Goal: Task Accomplishment & Management: Complete application form

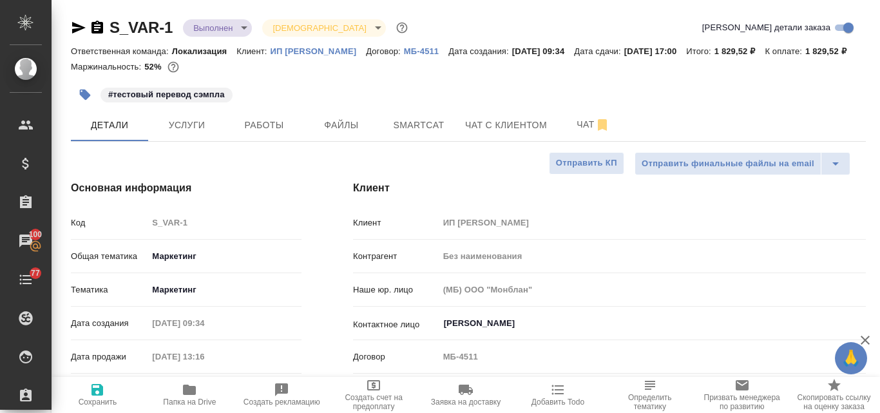
select select "RU"
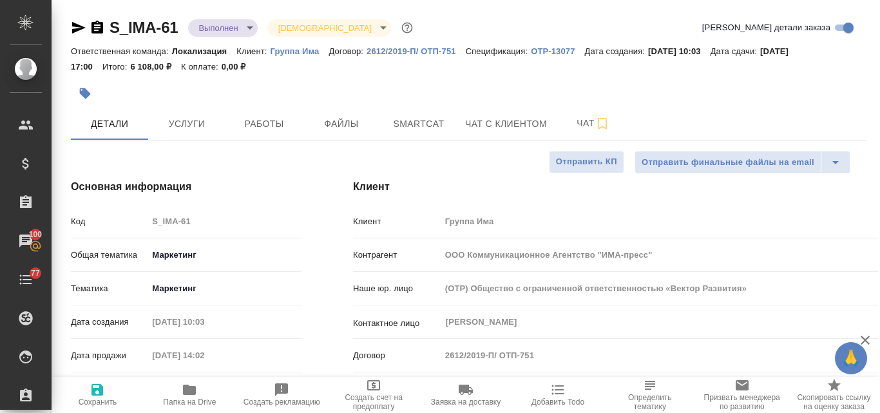
select select "RU"
drag, startPoint x: 0, startPoint y: 0, endPoint x: 872, endPoint y: 30, distance: 872.6
click at [872, 30] on div at bounding box center [875, 65] width 7 height 131
click at [291, 53] on p "Группа Има" at bounding box center [300, 51] width 59 height 10
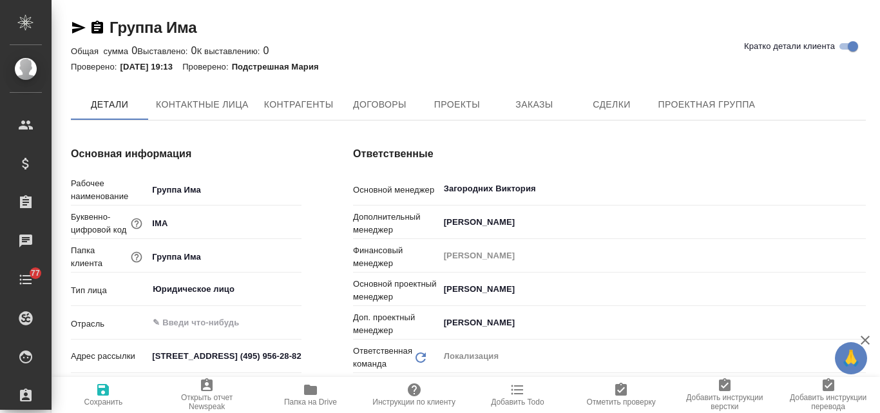
type textarea "x"
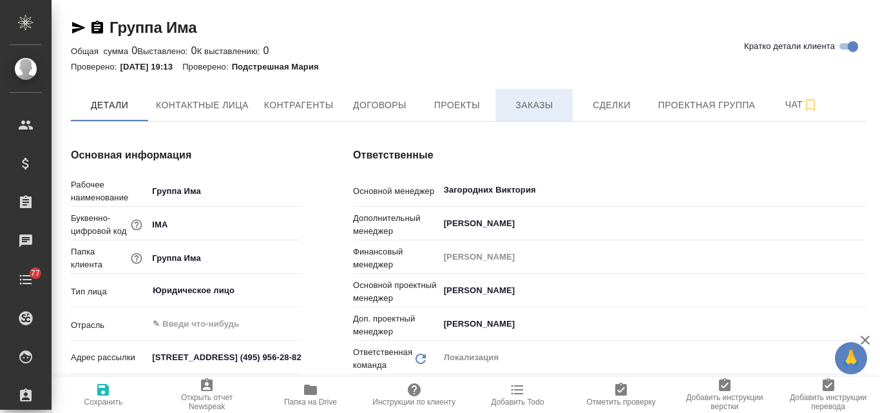
type textarea "x"
click at [543, 106] on span "Заказы" at bounding box center [534, 105] width 62 height 16
type textarea "x"
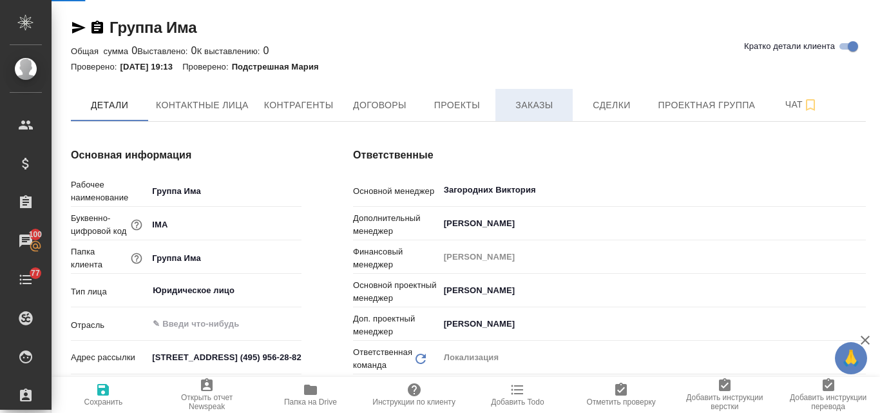
type textarea "x"
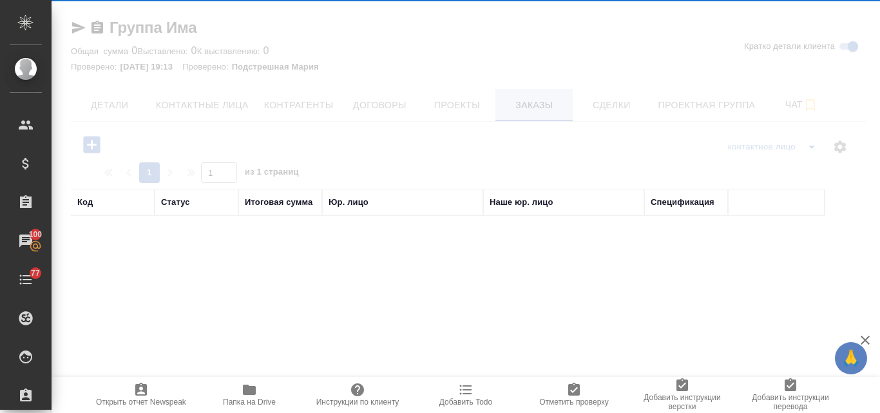
click at [543, 106] on div "Группа Има Кратко детали клиента Общая сумма 0 Выставлено: 0 К выставлению: 0 П…" at bounding box center [469, 365] width 810 height 731
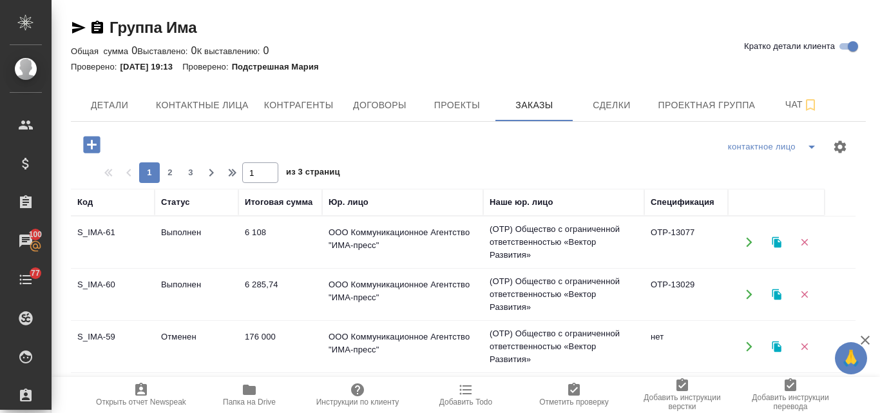
click at [175, 292] on td "Выполнен" at bounding box center [197, 294] width 84 height 45
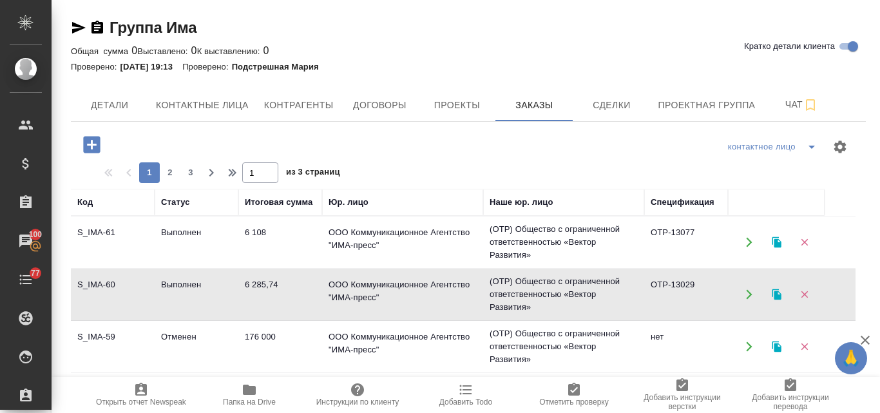
click at [175, 292] on td "Выполнен" at bounding box center [197, 294] width 84 height 45
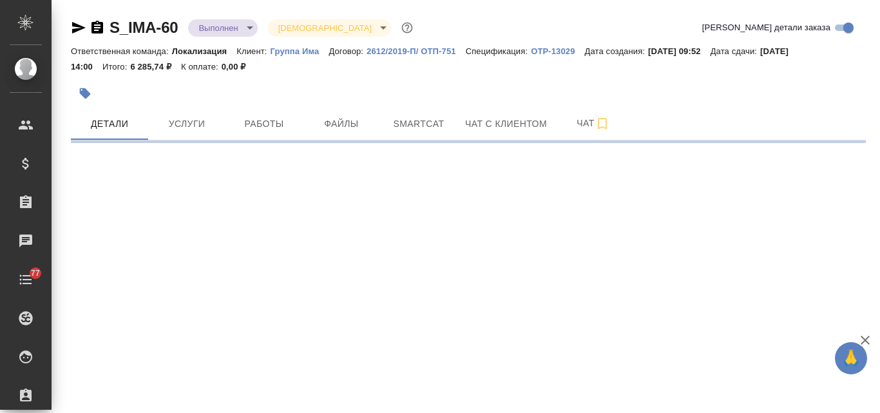
select select "RU"
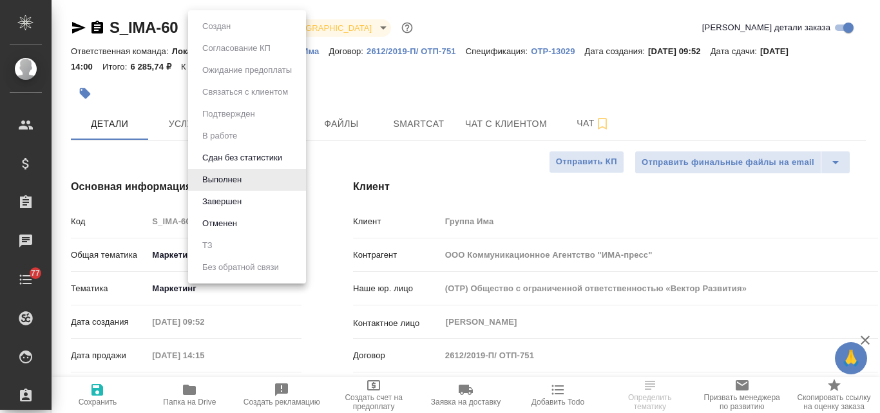
click at [249, 25] on body "🙏 .cls-1 fill:#fff; AWATERA Valyaeva Anna Клиенты Спецификации Заказы Чаты 77 T…" at bounding box center [440, 206] width 880 height 413
type textarea "x"
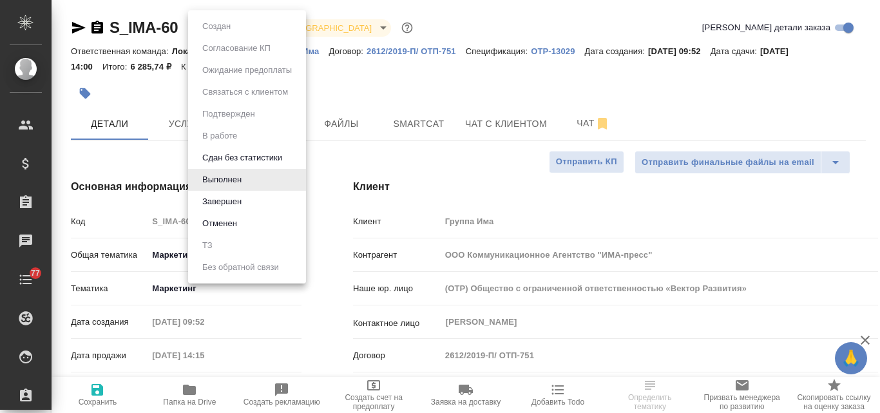
type textarea "x"
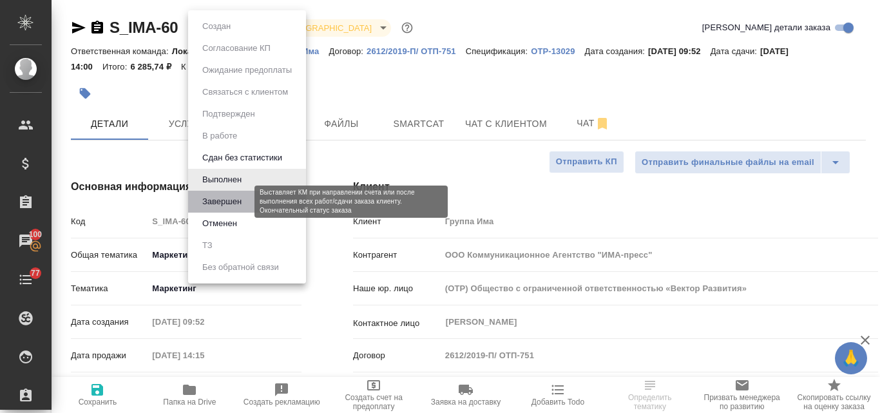
click at [229, 197] on button "Завершен" at bounding box center [222, 202] width 47 height 14
type textarea "x"
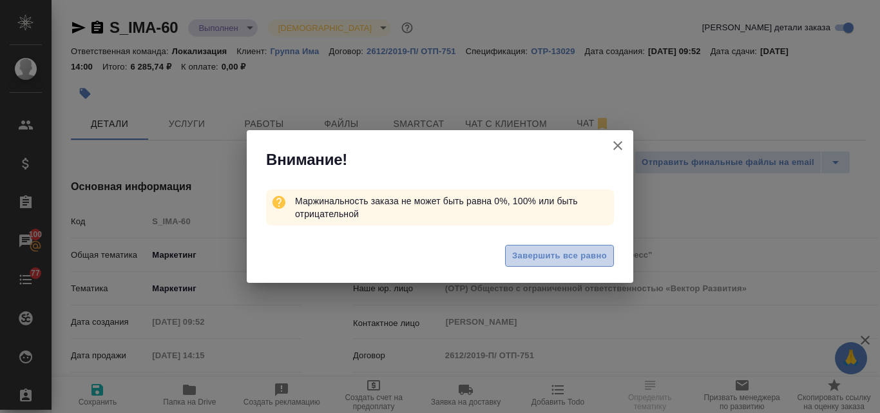
click at [530, 255] on span "Завершить все равно" at bounding box center [559, 256] width 95 height 15
type textarea "x"
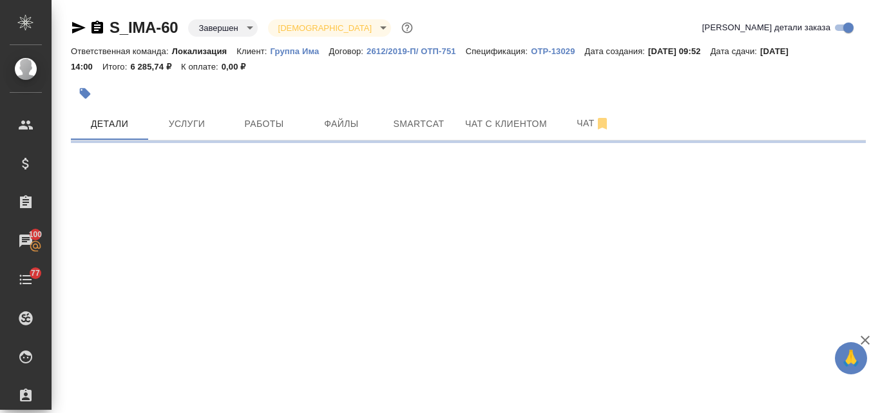
select select "RU"
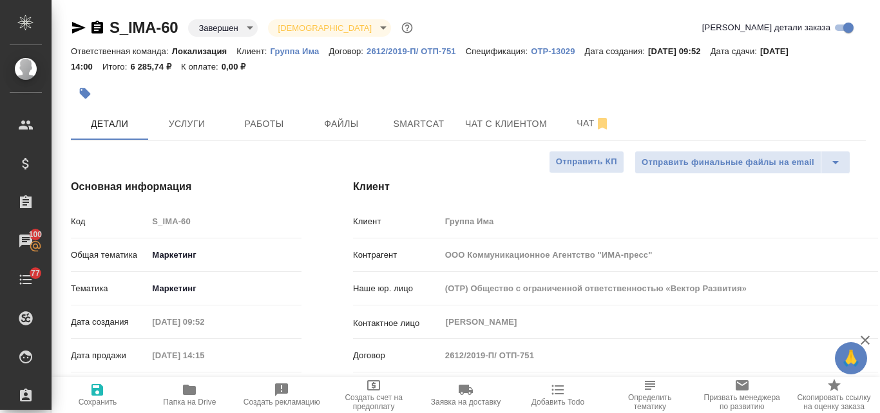
type textarea "x"
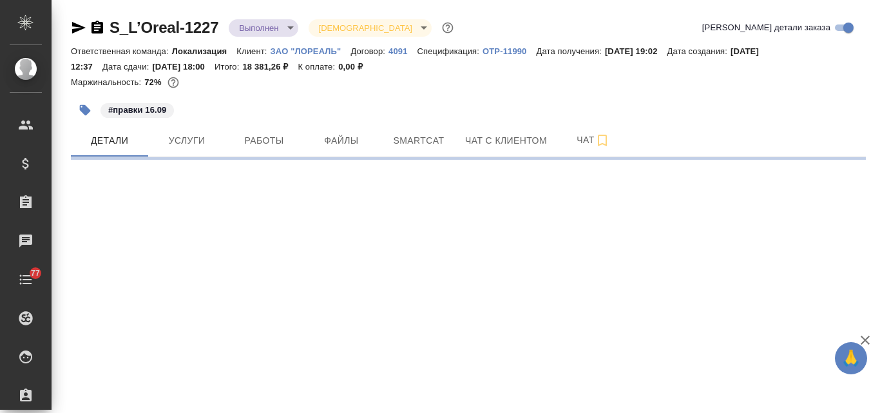
select select "RU"
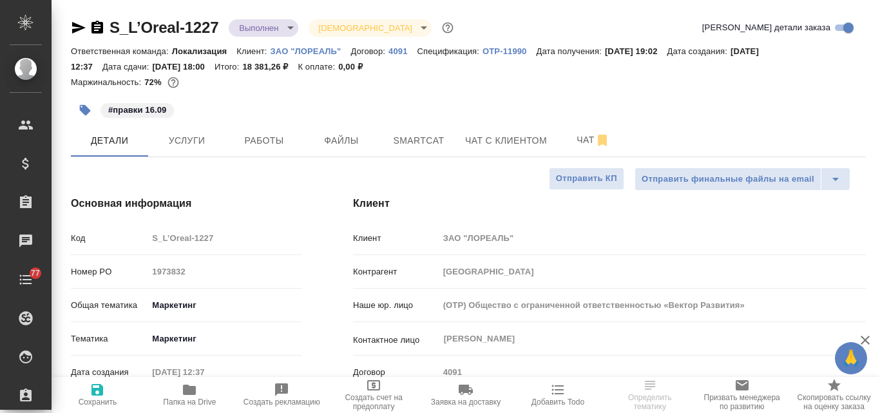
type textarea "x"
click at [288, 26] on body "🙏 .cls-1 fill:#fff; AWATERA Valyaeva [PERSON_NAME] Спецификации Заказы 100 Чаты…" at bounding box center [440, 206] width 880 height 413
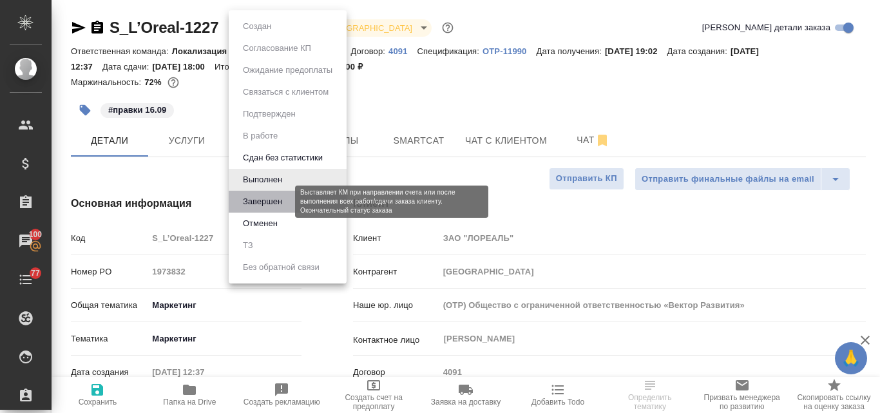
click at [266, 200] on button "Завершен" at bounding box center [262, 202] width 47 height 14
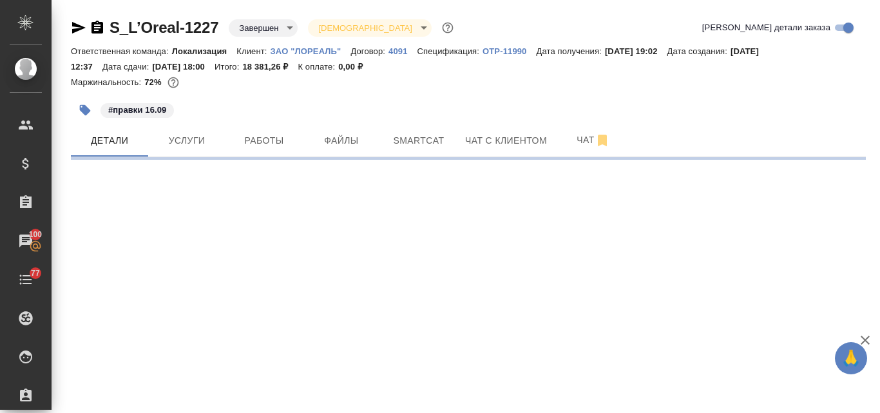
select select "RU"
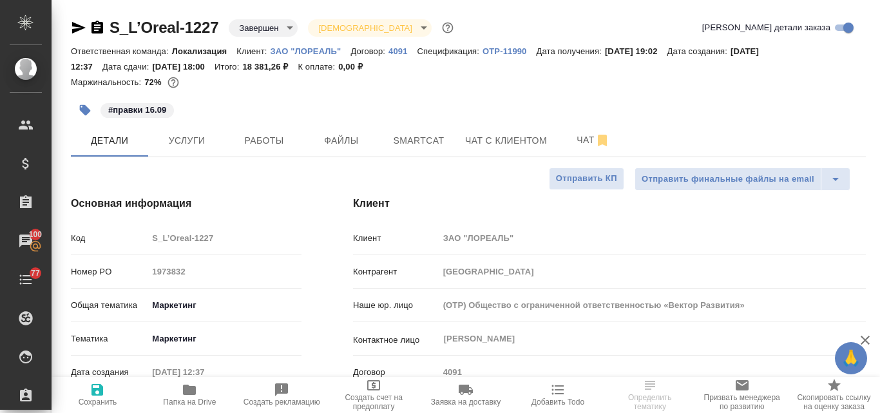
type textarea "x"
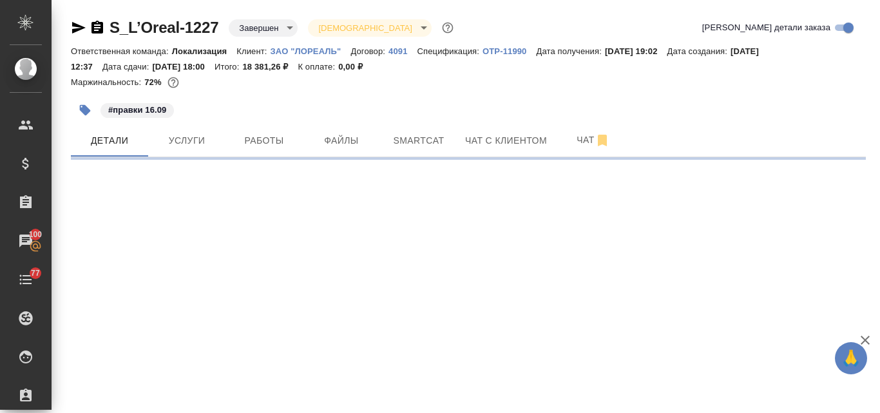
select select "RU"
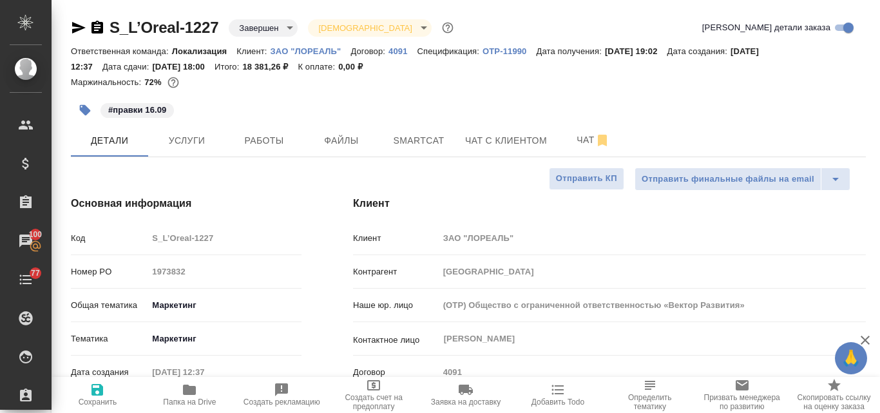
type textarea "x"
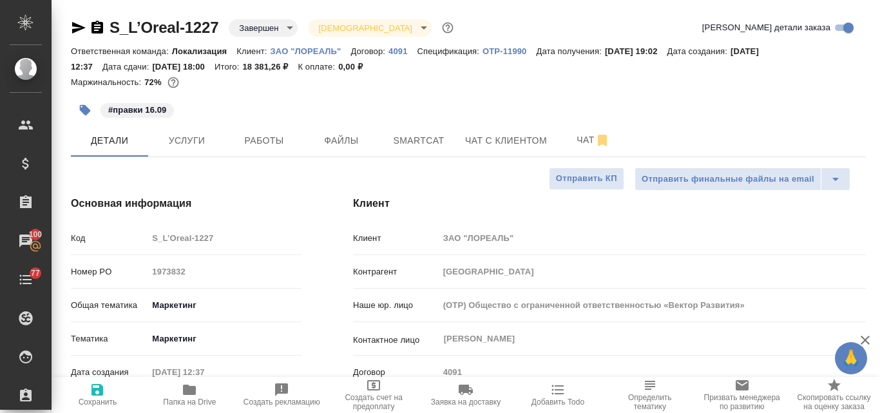
type textarea "x"
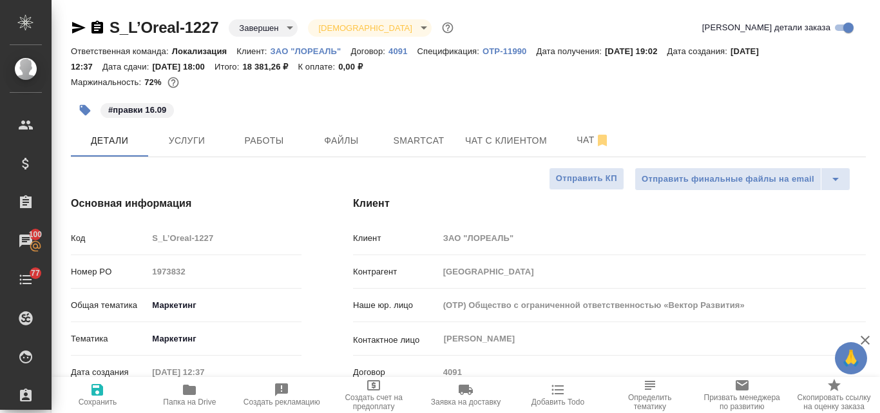
type textarea "x"
